Goal: Task Accomplishment & Management: Complete application form

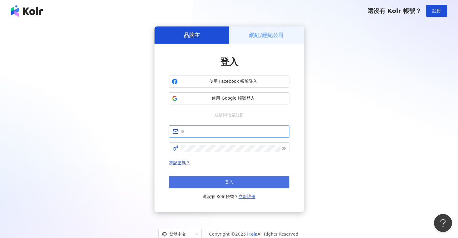
type input "**********"
click at [173, 184] on button "登入" at bounding box center [229, 182] width 120 height 12
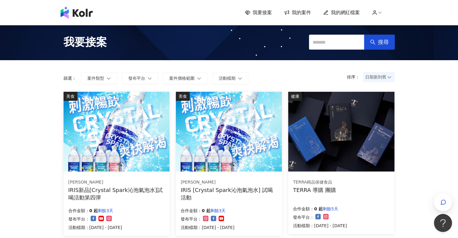
click at [294, 10] on span "我的案件" at bounding box center [301, 12] width 19 height 7
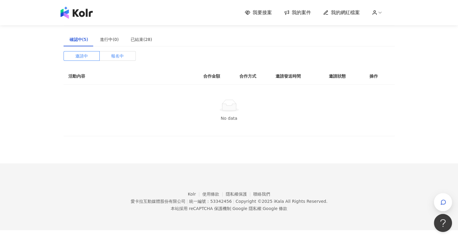
click at [120, 58] on span "報名中" at bounding box center [117, 55] width 13 height 9
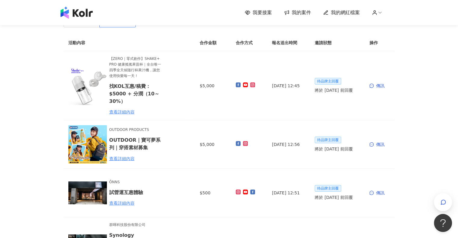
scroll to position [30, 0]
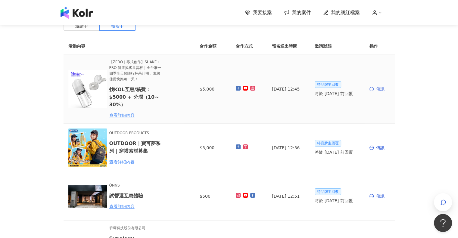
click at [382, 90] on div "傳訊" at bounding box center [380, 89] width 20 height 7
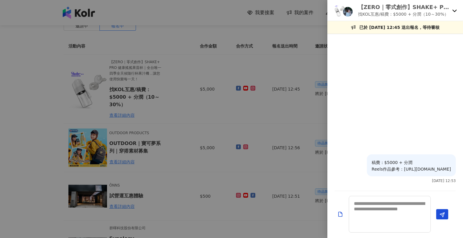
click at [314, 30] on div at bounding box center [231, 119] width 463 height 238
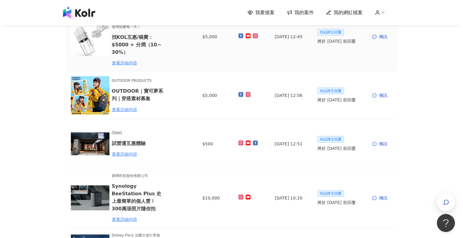
scroll to position [90, 0]
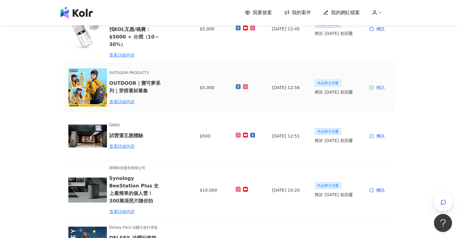
click at [376, 90] on div "傳訊" at bounding box center [380, 87] width 20 height 7
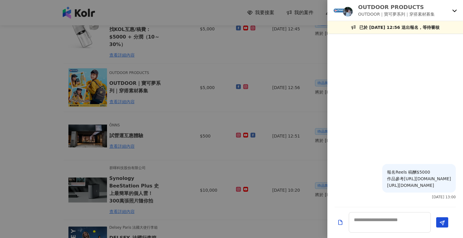
click at [302, 60] on div at bounding box center [231, 119] width 463 height 238
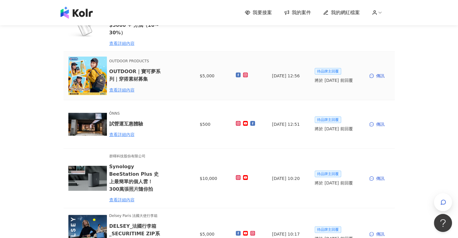
scroll to position [120, 0]
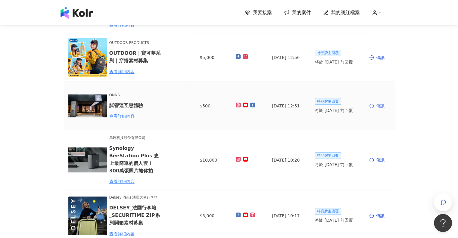
click at [375, 107] on div "傳訊" at bounding box center [380, 106] width 20 height 7
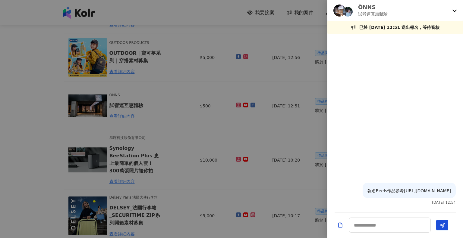
click at [299, 76] on div at bounding box center [231, 119] width 463 height 238
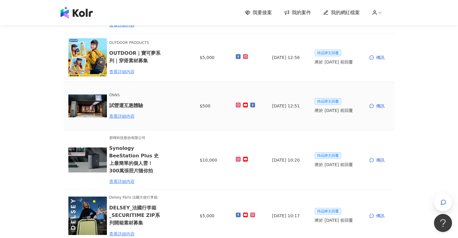
scroll to position [0, 0]
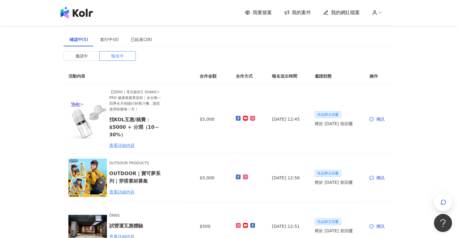
click at [267, 19] on div "我要接案 我的案件 我的網紅檔案" at bounding box center [229, 12] width 458 height 25
click at [269, 11] on span "我要接案" at bounding box center [262, 12] width 19 height 7
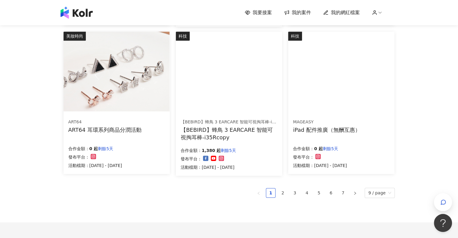
scroll to position [361, 0]
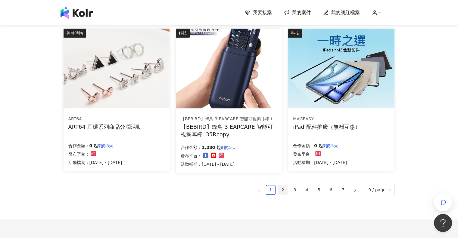
click at [287, 190] on link "2" at bounding box center [282, 190] width 9 height 9
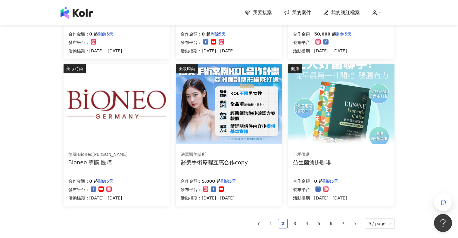
scroll to position [331, 0]
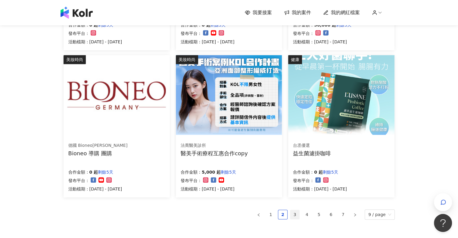
click at [298, 215] on link "3" at bounding box center [294, 214] width 9 height 9
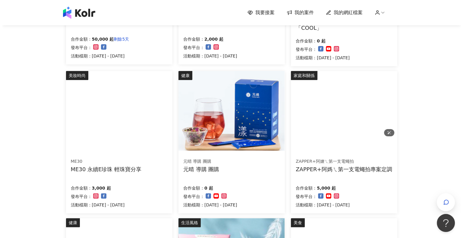
scroll to position [181, 0]
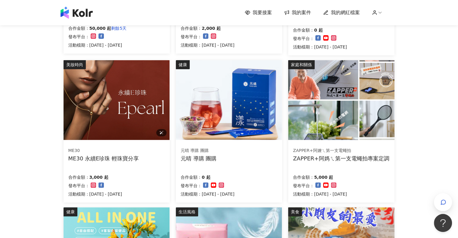
click at [112, 79] on img at bounding box center [117, 100] width 106 height 80
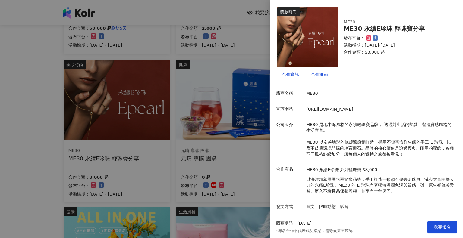
click at [322, 73] on div "合作細節" at bounding box center [319, 74] width 17 height 7
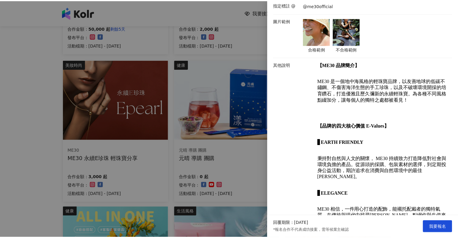
scroll to position [0, 0]
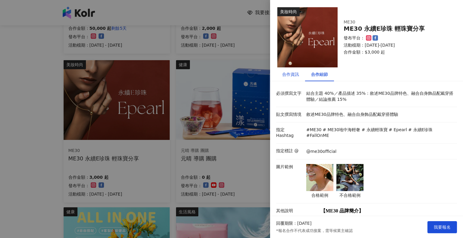
click at [294, 76] on div "合作資訊" at bounding box center [290, 74] width 17 height 7
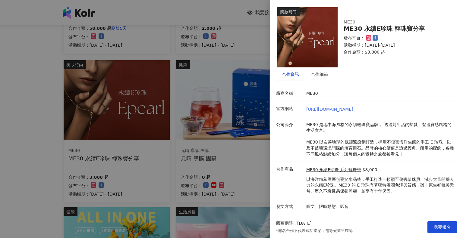
click at [337, 108] on link "[URL][DOMAIN_NAME]" at bounding box center [329, 109] width 47 height 5
click at [442, 230] on button "我要報名" at bounding box center [442, 227] width 30 height 12
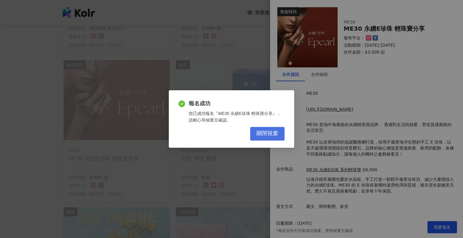
click at [267, 133] on span "關閉視窗" at bounding box center [267, 133] width 22 height 7
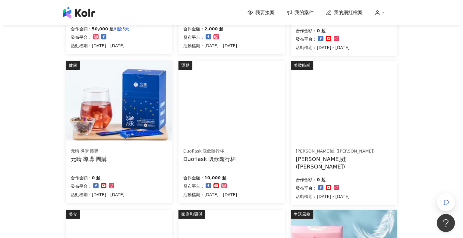
scroll to position [181, 0]
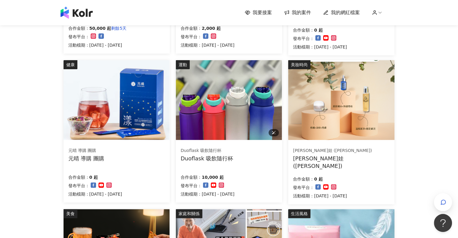
click at [222, 118] on img at bounding box center [229, 100] width 106 height 80
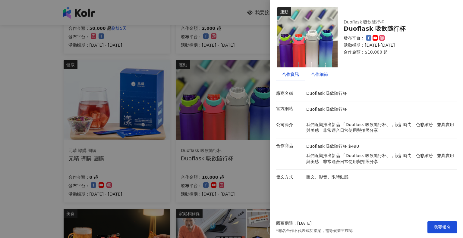
click at [315, 73] on div "合作細節" at bounding box center [319, 74] width 17 height 7
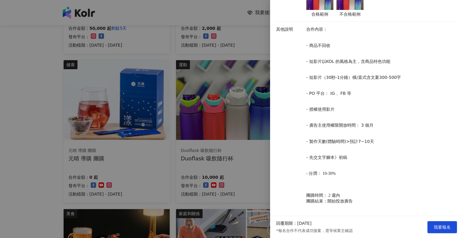
scroll to position [241, 0]
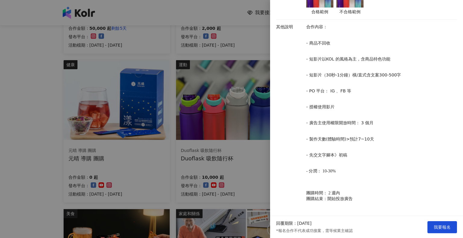
click at [234, 17] on div at bounding box center [231, 119] width 463 height 238
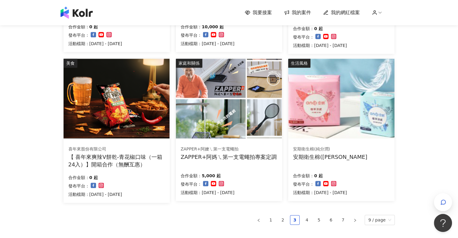
scroll to position [361, 0]
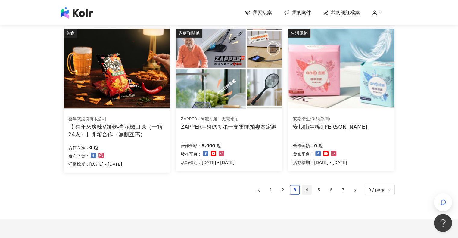
click at [309, 186] on link "4" at bounding box center [306, 190] width 9 height 9
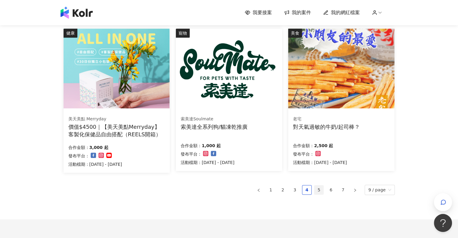
click at [320, 189] on link "5" at bounding box center [318, 190] width 9 height 9
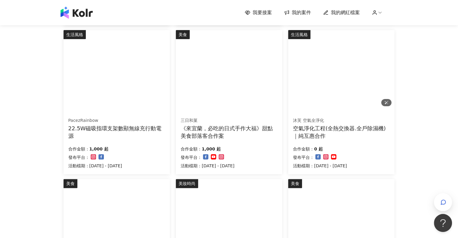
scroll to position [392, 0]
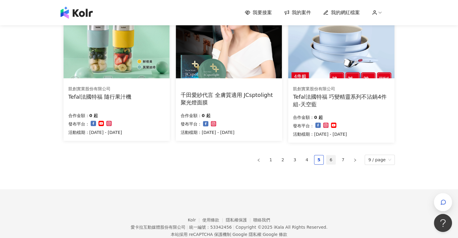
click at [332, 159] on link "6" at bounding box center [330, 159] width 9 height 9
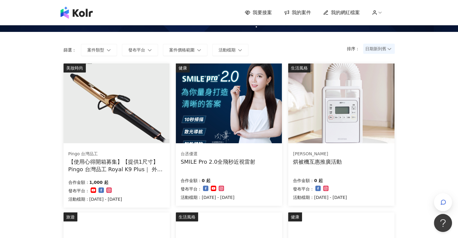
scroll to position [179, 0]
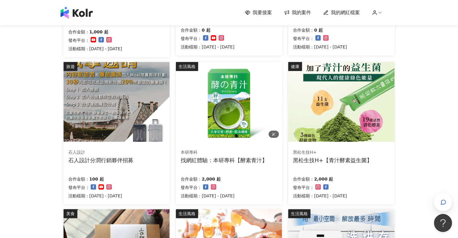
click at [234, 116] on img at bounding box center [229, 102] width 106 height 80
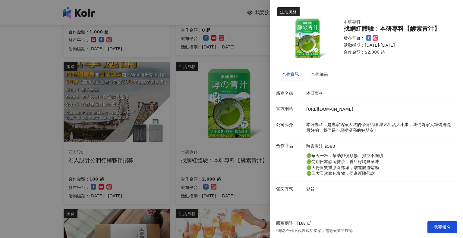
click at [241, 26] on div at bounding box center [231, 119] width 463 height 238
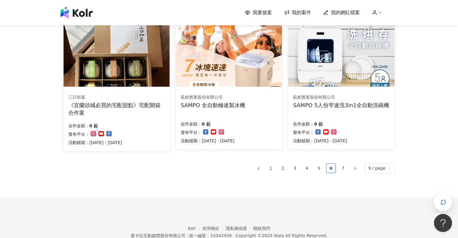
scroll to position [390, 0]
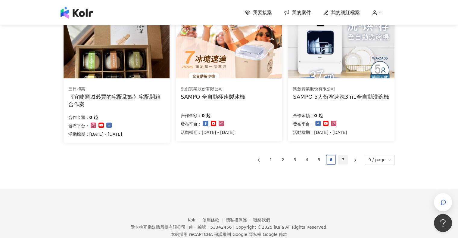
click at [345, 160] on link "7" at bounding box center [343, 159] width 9 height 9
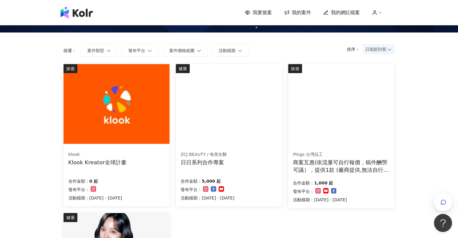
scroll to position [30, 0]
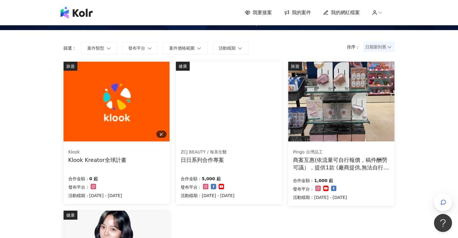
click at [123, 114] on img at bounding box center [117, 102] width 106 height 80
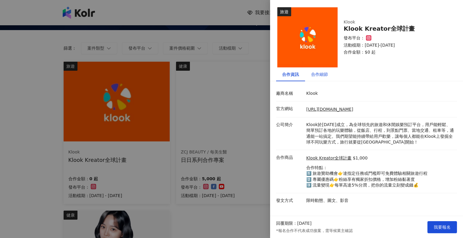
click at [323, 77] on div "合作細節" at bounding box center [319, 74] width 17 height 7
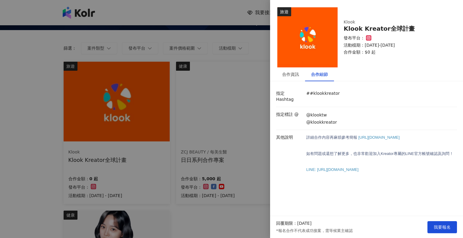
click at [216, 35] on div at bounding box center [231, 119] width 463 height 238
